Goal: Task Accomplishment & Management: Use online tool/utility

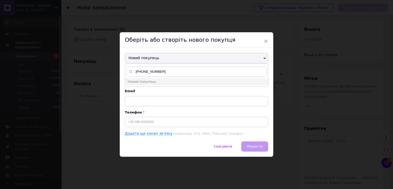
type input "[PHONE_NUMBER]"
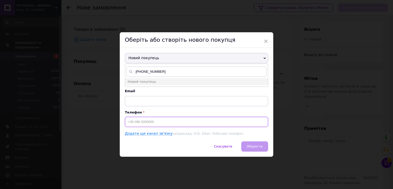
click at [133, 123] on input at bounding box center [196, 122] width 143 height 10
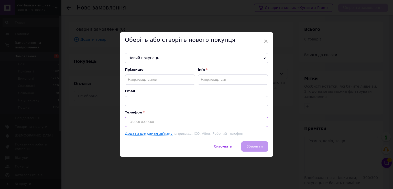
paste input "[PHONE_NUMBER]"
type input "[PHONE_NUMBER]"
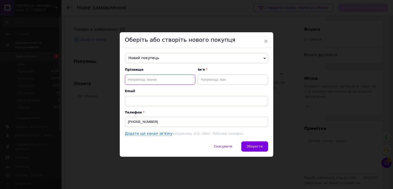
paste input "[PERSON_NAME]"
drag, startPoint x: 165, startPoint y: 79, endPoint x: 139, endPoint y: 79, distance: 26.9
click at [139, 79] on input "[PERSON_NAME]" at bounding box center [160, 80] width 70 height 10
type input "[PERSON_NAME]"
click at [210, 79] on input "[PERSON_NAME]" at bounding box center [233, 80] width 70 height 10
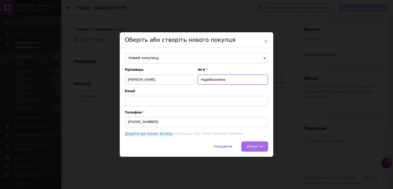
type input "НадіяВасилівна"
click at [256, 146] on span "Зберегти" at bounding box center [255, 146] width 16 height 4
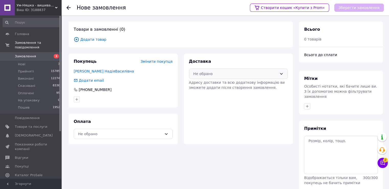
click at [220, 71] on div "Не обрано" at bounding box center [236, 74] width 84 height 6
drag, startPoint x: 215, startPoint y: 94, endPoint x: 157, endPoint y: 111, distance: 59.8
click at [215, 94] on span "Нова Пошта (платна)" at bounding box center [242, 94] width 82 height 5
click at [94, 135] on div "Не обрано" at bounding box center [120, 134] width 84 height 6
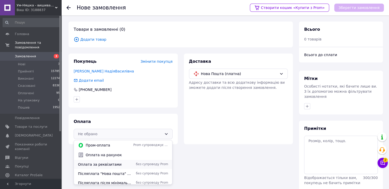
click at [91, 163] on span "Оплата за реквізитами" at bounding box center [104, 164] width 53 height 5
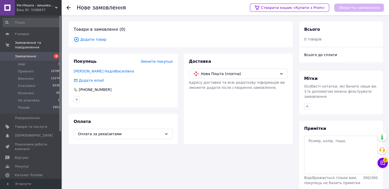
click at [89, 38] on span "Додати товар" at bounding box center [181, 40] width 214 height 6
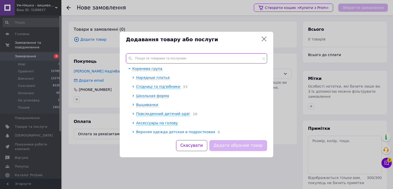
click at [140, 56] on input "text" at bounding box center [196, 58] width 141 height 10
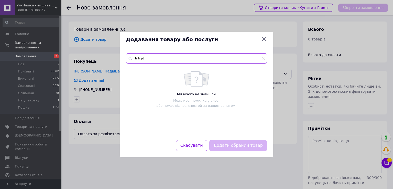
drag, startPoint x: 150, startPoint y: 55, endPoint x: 124, endPoint y: 58, distance: 26.0
click at [124, 58] on div "lsjh pt Ми нічого не знайшли Можливо, помилка у слові або немає відповідностей …" at bounding box center [197, 93] width 154 height 93
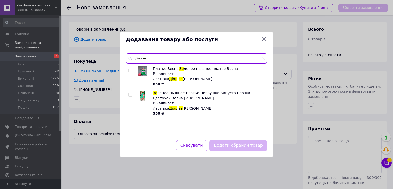
type input "Діор зе"
click at [130, 95] on input "checkbox" at bounding box center [130, 94] width 3 height 3
checkbox input "true"
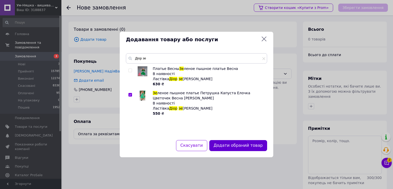
click at [230, 145] on button "Додати обраний товар" at bounding box center [238, 145] width 58 height 11
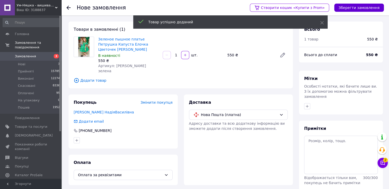
click at [350, 9] on button "Зберегти замовлення" at bounding box center [360, 8] width 50 height 8
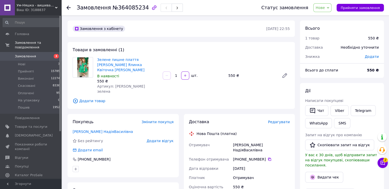
click at [280, 120] on span "Редагувати" at bounding box center [279, 122] width 22 height 4
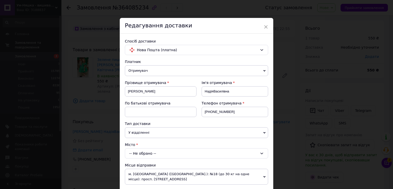
click at [146, 153] on div "-- Не обрано --" at bounding box center [196, 153] width 143 height 10
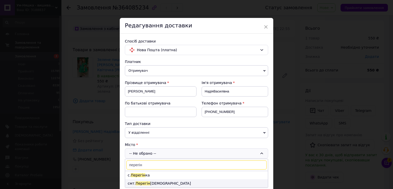
type input "перегін"
click at [144, 184] on span "Перегін" at bounding box center [143, 183] width 15 height 4
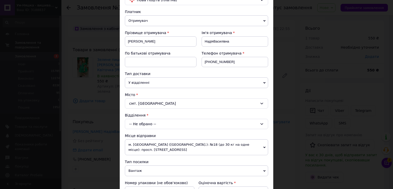
scroll to position [51, 0]
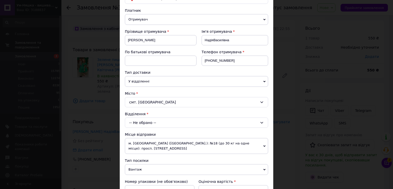
click at [152, 122] on div "-- Не обрано --" at bounding box center [196, 123] width 143 height 10
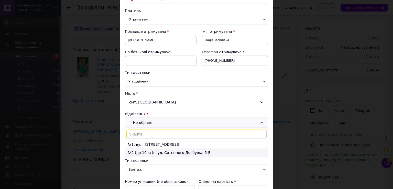
click at [140, 152] on li "№2 (до 10 кг): вул. Сотенного Довбуша, 5-Б" at bounding box center [196, 153] width 143 height 8
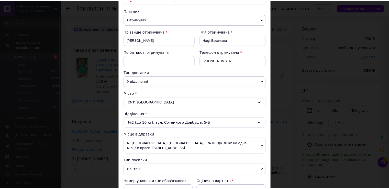
scroll to position [154, 0]
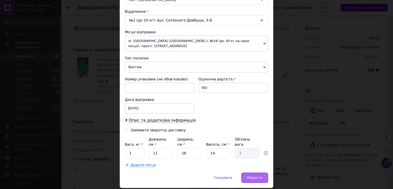
click at [254, 176] on span "Зберегти" at bounding box center [255, 178] width 16 height 4
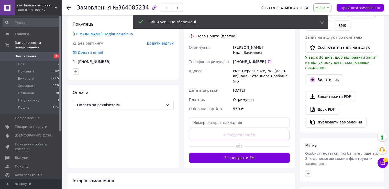
scroll to position [102, 0]
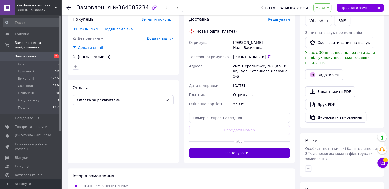
click at [228, 148] on button "Згенерувати ЕН" at bounding box center [239, 153] width 101 height 10
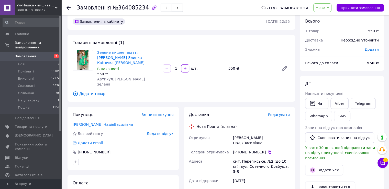
scroll to position [0, 0]
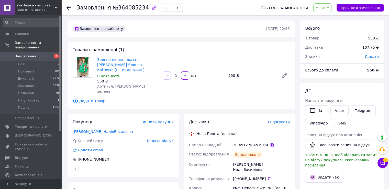
click at [270, 143] on icon at bounding box center [272, 145] width 4 height 4
